Goal: Book appointment/travel/reservation

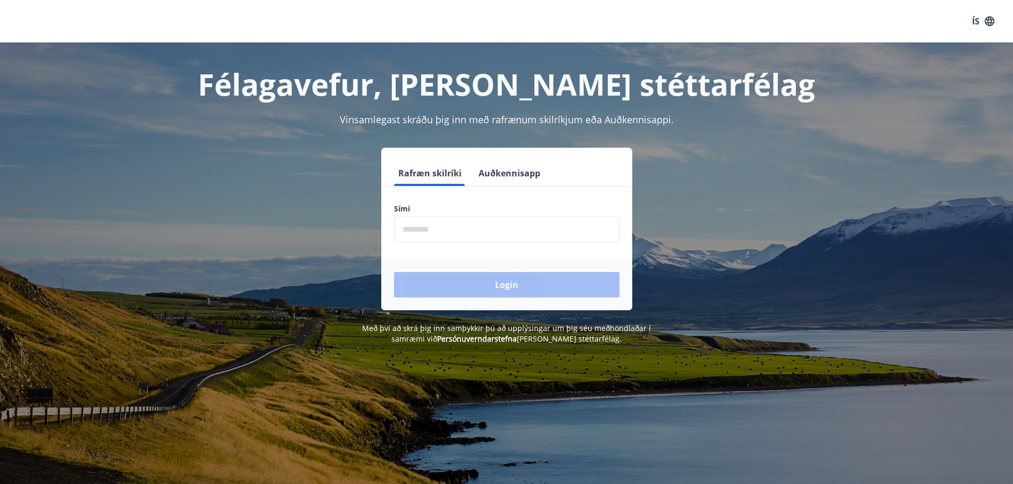
click at [466, 234] on input "phone" at bounding box center [506, 229] width 225 height 26
type input "********"
click at [490, 278] on button "Login" at bounding box center [506, 285] width 225 height 26
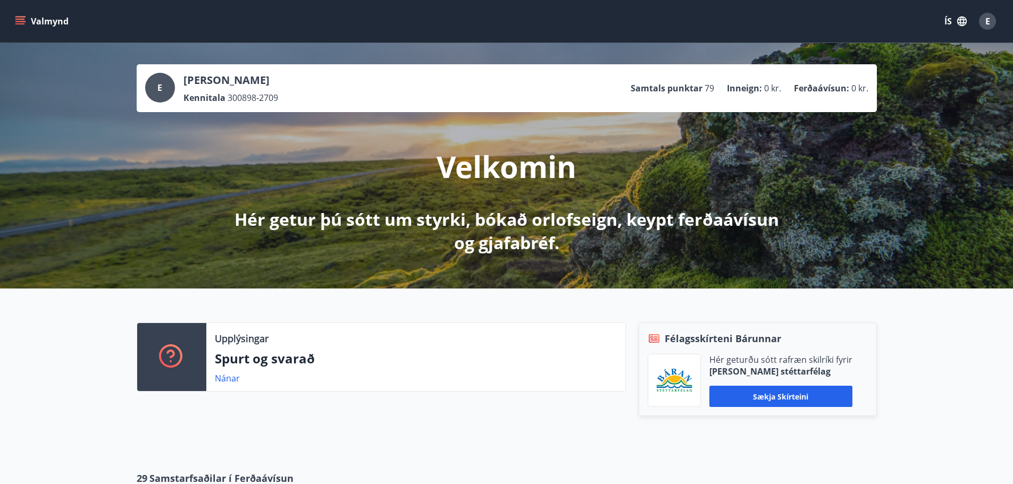
click at [16, 24] on icon "menu" at bounding box center [20, 23] width 10 height 1
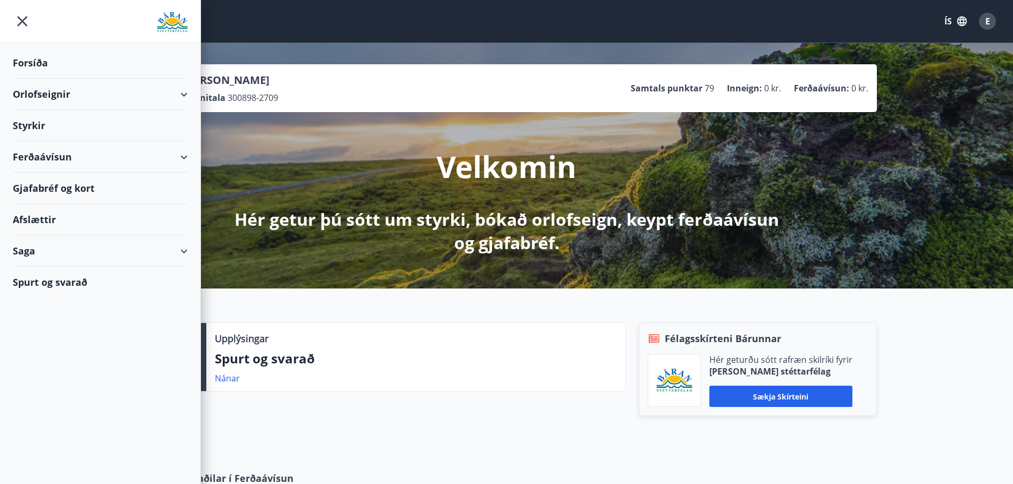
click at [73, 99] on div "Orlofseignir" at bounding box center [100, 94] width 175 height 31
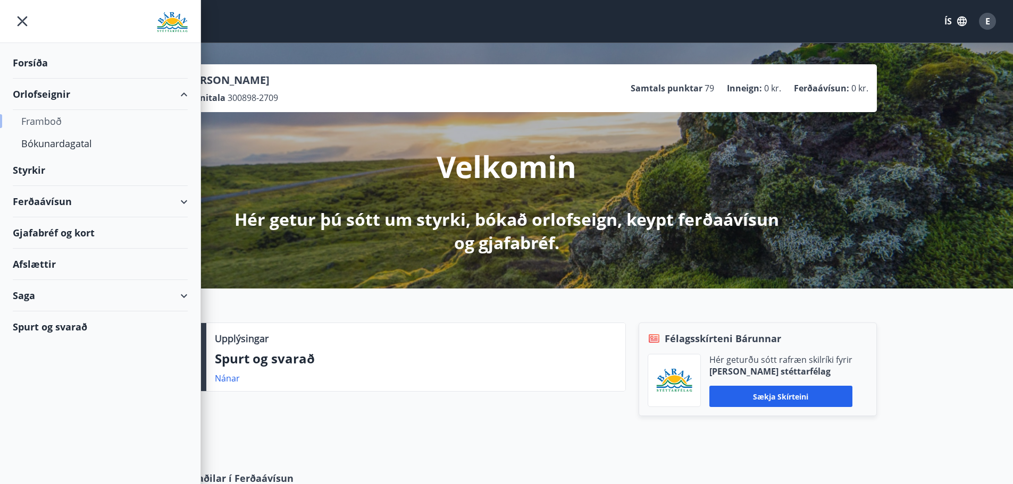
click at [58, 119] on div "Framboð" at bounding box center [100, 121] width 158 height 22
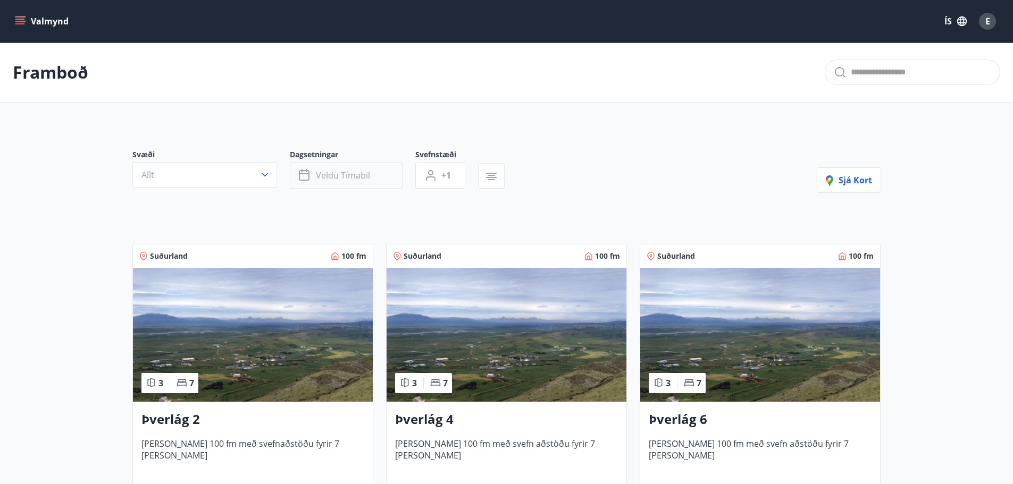
drag, startPoint x: 351, startPoint y: 175, endPoint x: 329, endPoint y: 176, distance: 21.8
click at [329, 176] on span "Veldu tímabil" at bounding box center [343, 176] width 54 height 12
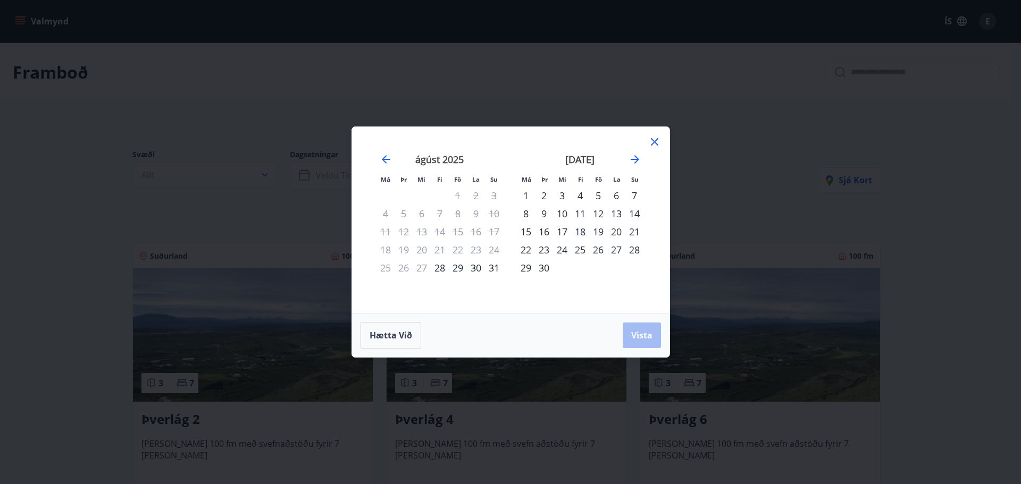
click at [597, 196] on div "5" at bounding box center [598, 196] width 18 height 18
click at [638, 196] on div "7" at bounding box center [634, 196] width 18 height 18
click at [643, 338] on span "Vista" at bounding box center [641, 336] width 21 height 12
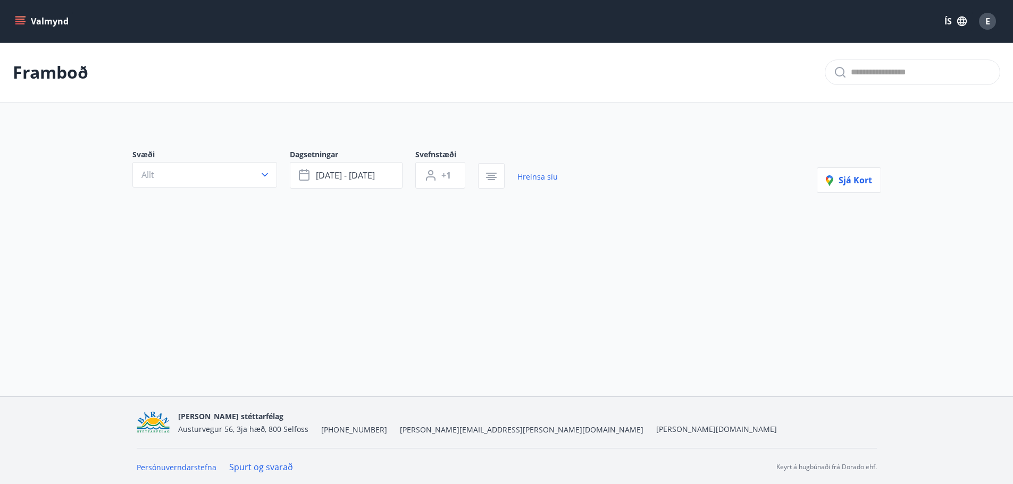
scroll to position [2, 0]
